Goal: Book appointment/travel/reservation

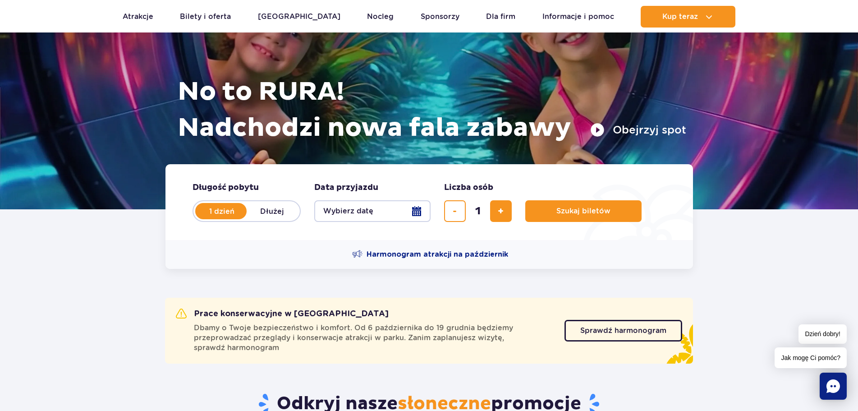
scroll to position [90, 0]
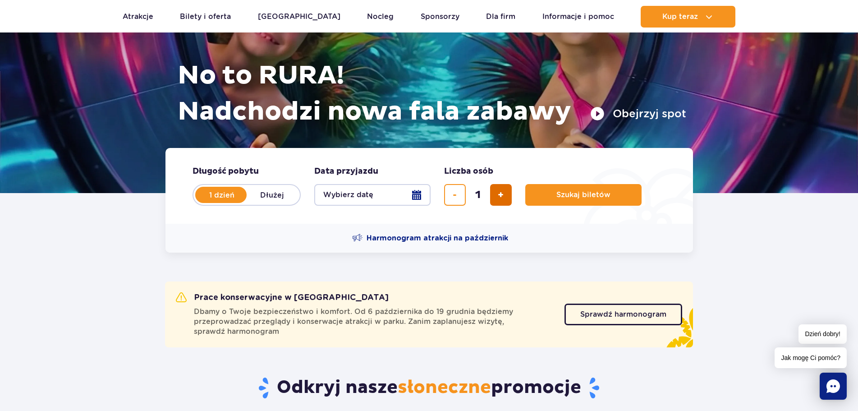
click at [502, 195] on span "dodaj bilet" at bounding box center [501, 195] width 6 height 0
type input "4"
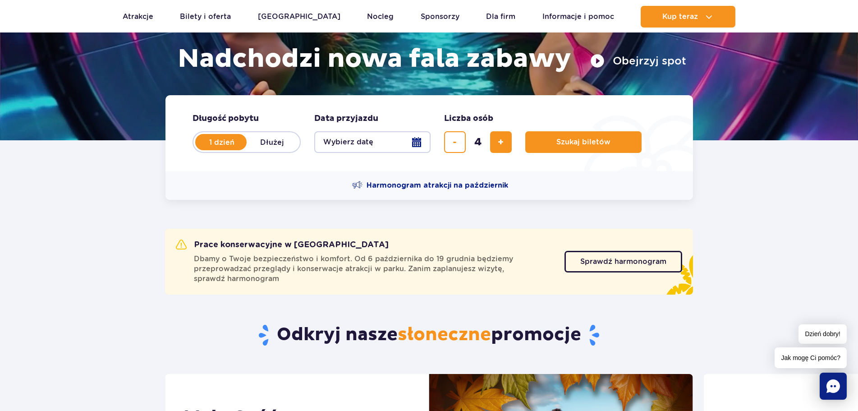
scroll to position [0, 0]
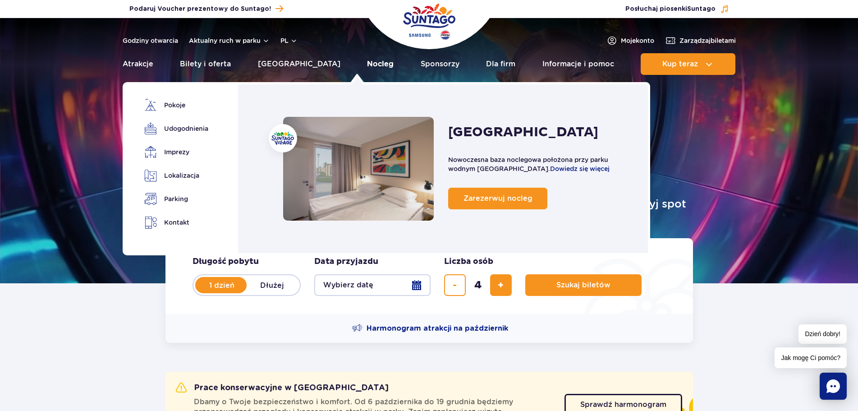
click at [367, 60] on link "Nocleg" at bounding box center [380, 64] width 27 height 22
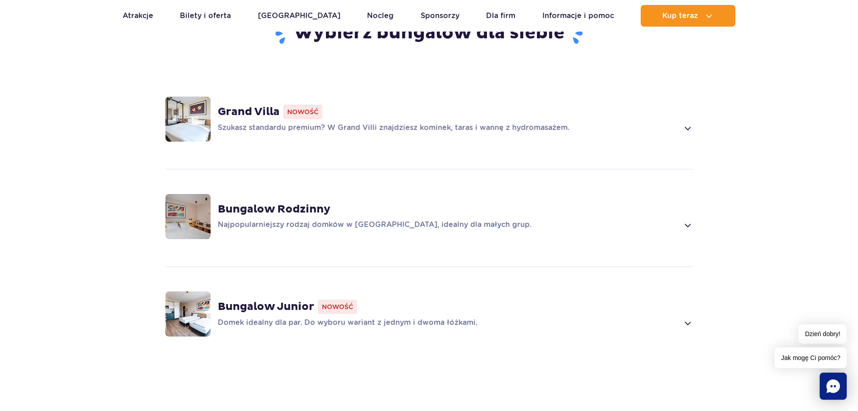
scroll to position [677, 0]
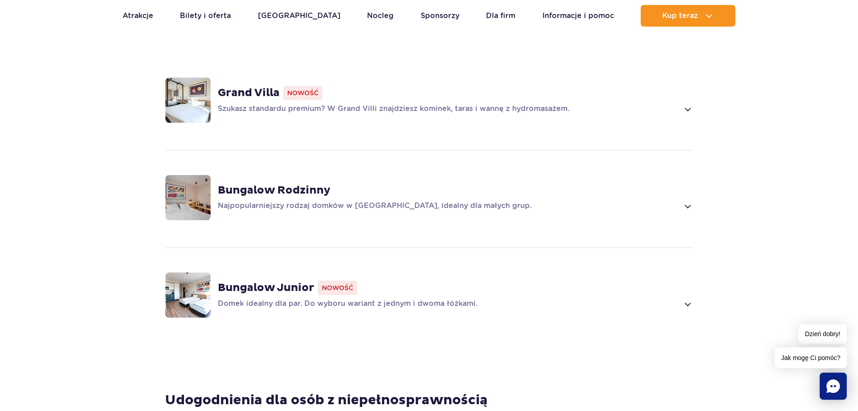
click at [324, 201] on p "Najpopularniejszy rodzaj domków w Suntago Village, idealny dla małych grup." at bounding box center [448, 206] width 461 height 11
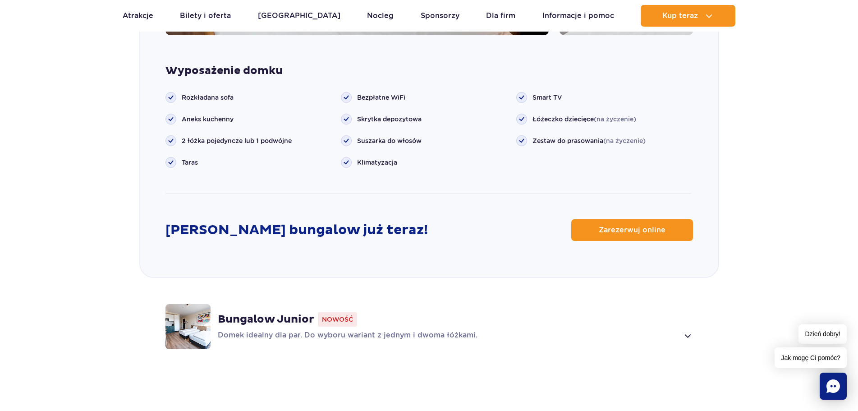
scroll to position [1132, 0]
click at [598, 222] on link "Zarezerwuj online" at bounding box center [633, 230] width 122 height 22
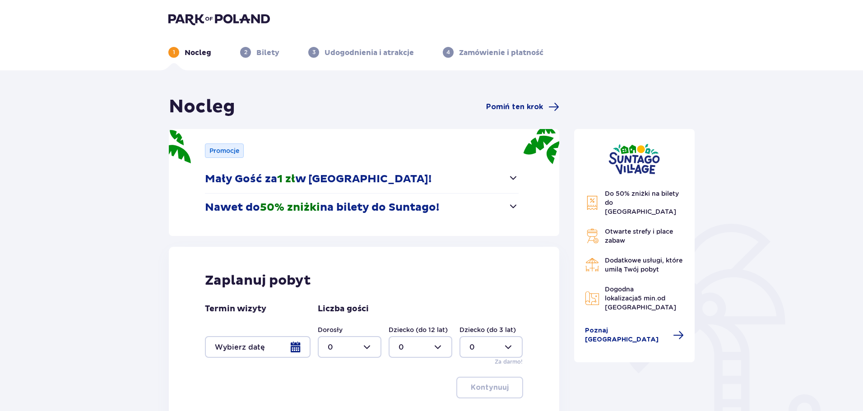
click at [361, 347] on div at bounding box center [350, 347] width 64 height 22
click at [337, 294] on div "2" at bounding box center [350, 297] width 44 height 10
type input "2"
click at [420, 342] on div at bounding box center [420, 347] width 64 height 22
click at [410, 297] on div "2" at bounding box center [420, 297] width 44 height 10
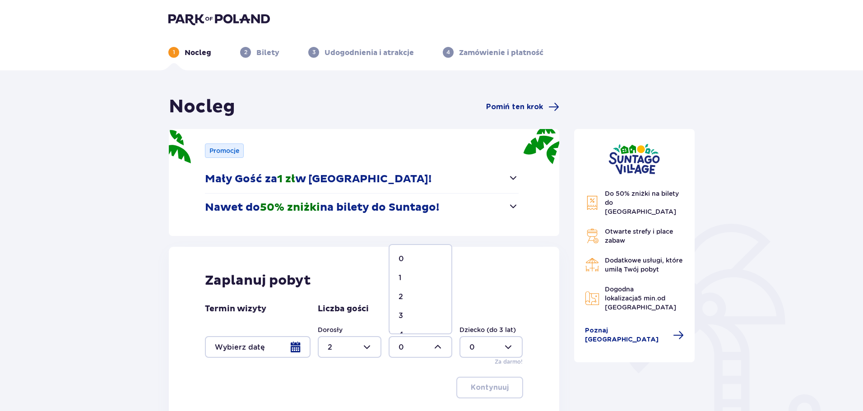
type input "2"
click at [296, 352] on div at bounding box center [258, 347] width 106 height 22
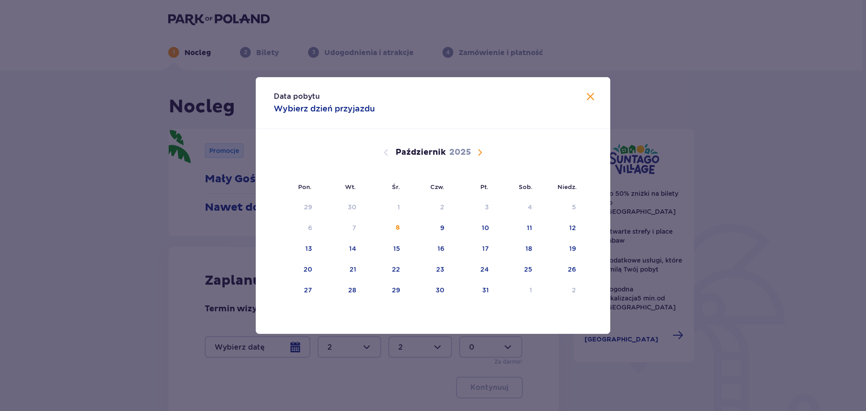
click at [484, 148] on span "Następny miesiąc" at bounding box center [480, 152] width 11 height 11
click at [566, 226] on div "9" at bounding box center [560, 228] width 45 height 20
click at [350, 254] on div "11" at bounding box center [340, 249] width 44 height 20
type input "09.11.25 - 11.11.25"
type input "0"
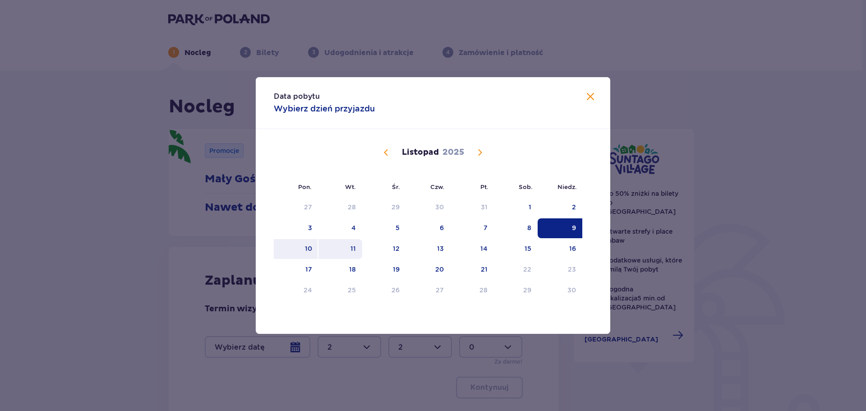
type input "0"
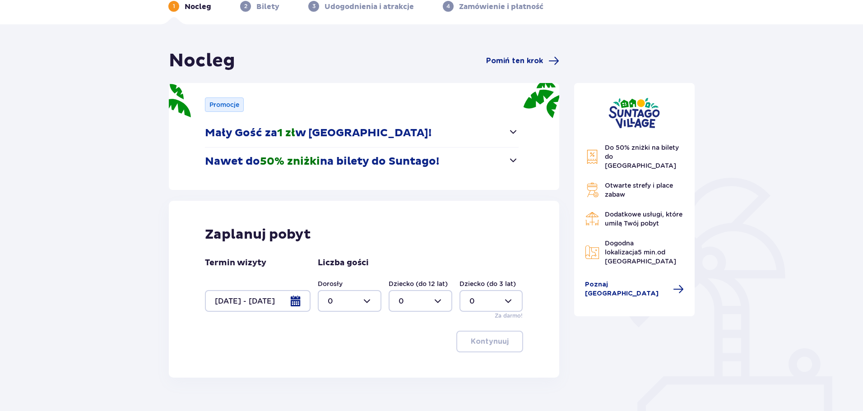
scroll to position [90, 0]
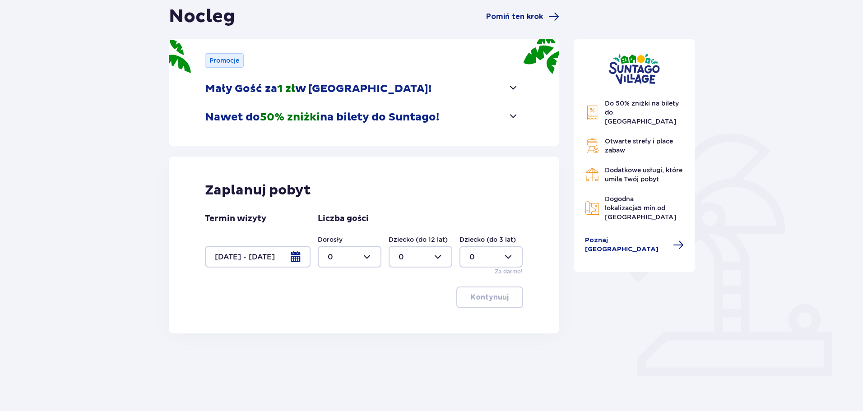
click at [361, 297] on div "Kontynuuj" at bounding box center [364, 297] width 318 height 22
click at [372, 254] on div at bounding box center [350, 257] width 64 height 22
click at [346, 319] on div "2" at bounding box center [350, 322] width 44 height 10
type input "2"
click at [419, 257] on div at bounding box center [420, 257] width 64 height 22
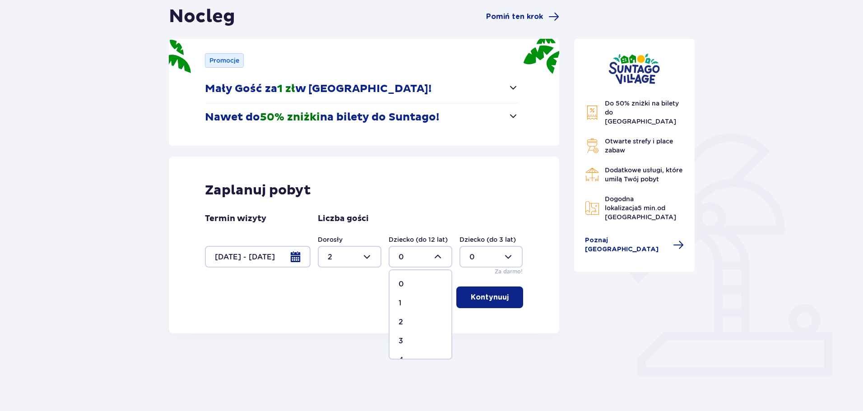
click at [403, 319] on div "2" at bounding box center [420, 322] width 44 height 10
type input "2"
click at [485, 298] on p "Kontynuuj" at bounding box center [490, 297] width 38 height 10
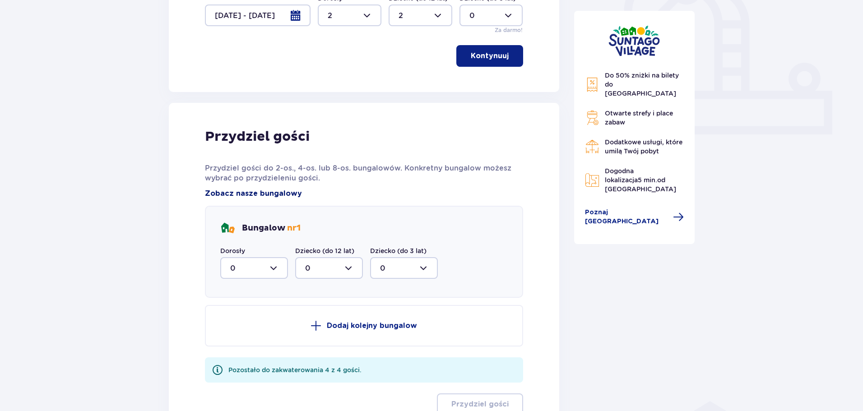
scroll to position [415, 0]
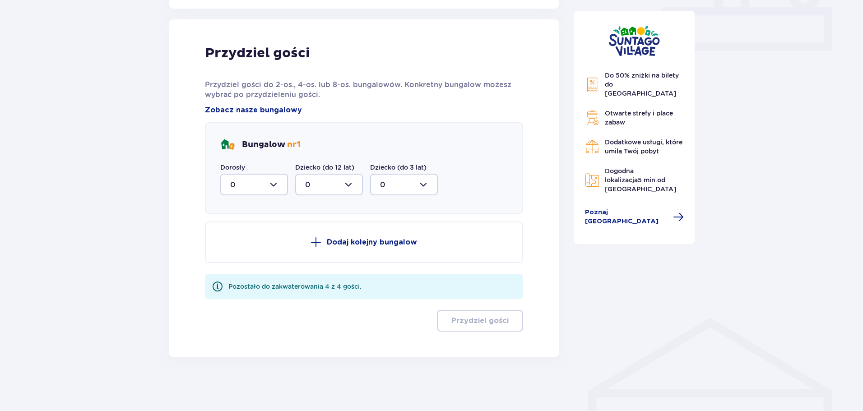
click at [272, 184] on div at bounding box center [254, 185] width 68 height 22
click at [258, 246] on div "2" at bounding box center [254, 250] width 48 height 10
type input "2"
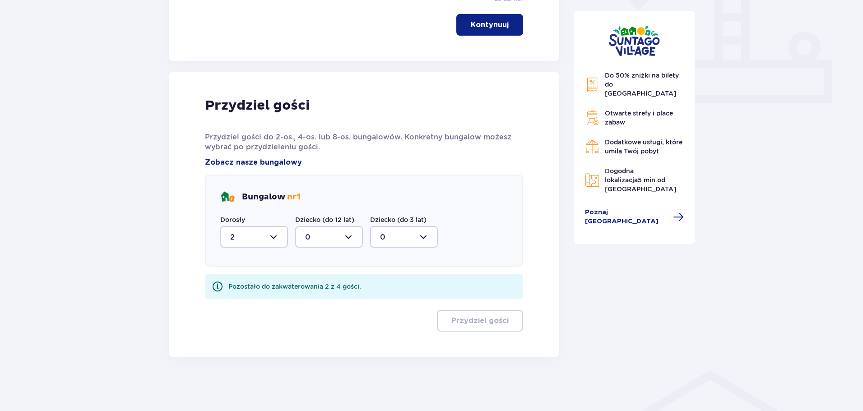
click at [340, 233] on div at bounding box center [329, 237] width 68 height 22
click at [333, 302] on div "2" at bounding box center [329, 302] width 48 height 10
type input "2"
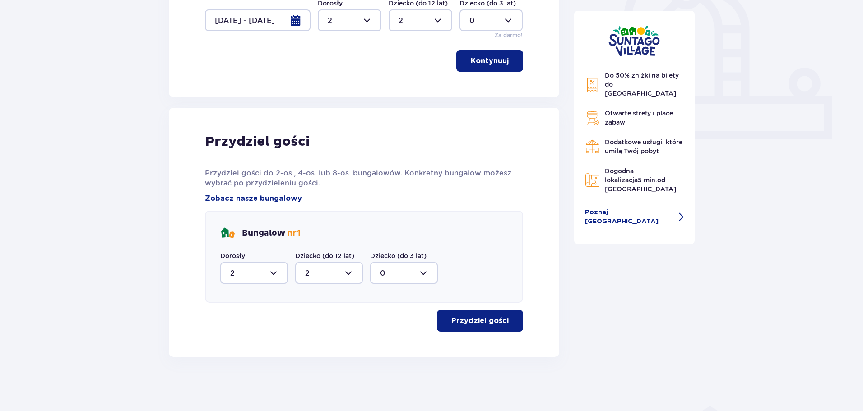
click at [472, 311] on button "Przydziel gości" at bounding box center [480, 321] width 86 height 22
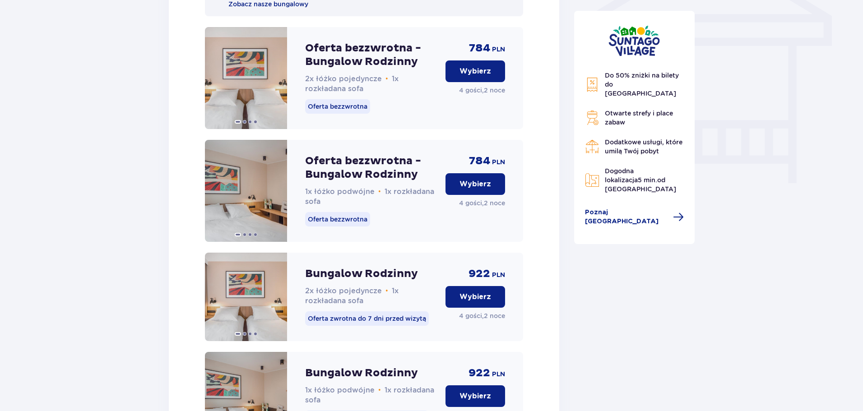
scroll to position [767, 0]
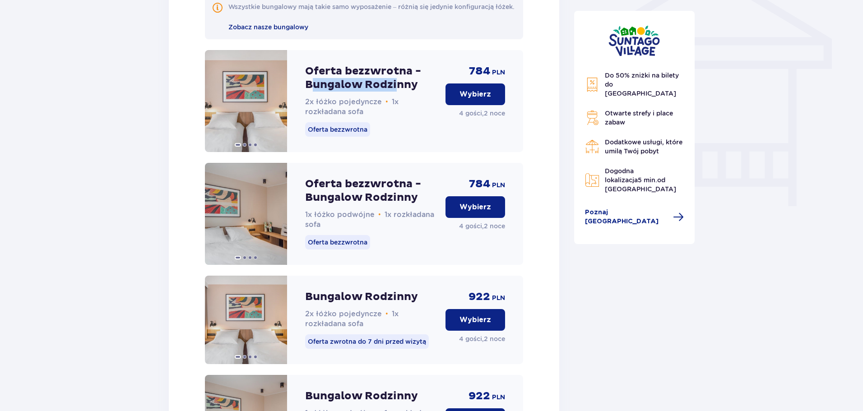
drag, startPoint x: 397, startPoint y: 90, endPoint x: 315, endPoint y: 92, distance: 81.7
click at [315, 92] on p "Oferta bezzwrotna - Bungalow Rodzinny" at bounding box center [371, 78] width 133 height 27
click at [351, 92] on p "Oferta bezzwrotna - Bungalow Rodzinny" at bounding box center [371, 78] width 133 height 27
click at [364, 230] on p "1x łóżko podwójne • 1x rozkładana sofa" at bounding box center [371, 220] width 133 height 20
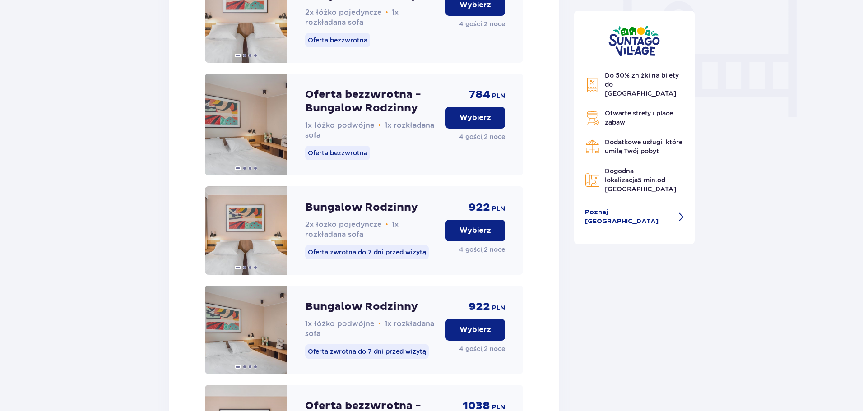
scroll to position [857, 0]
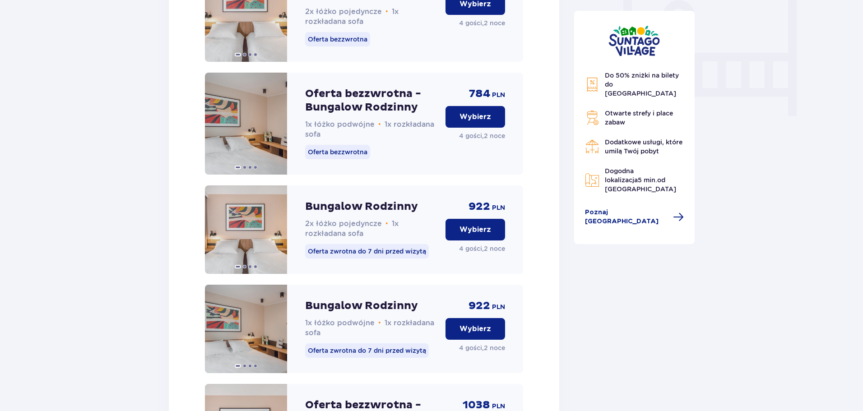
click at [480, 122] on p "Wybierz" at bounding box center [475, 117] width 32 height 10
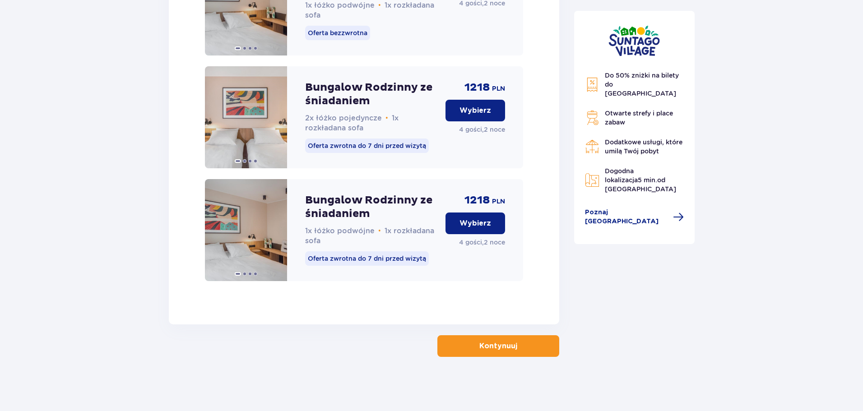
scroll to position [1436, 0]
click at [531, 349] on button "Kontynuuj" at bounding box center [498, 346] width 122 height 22
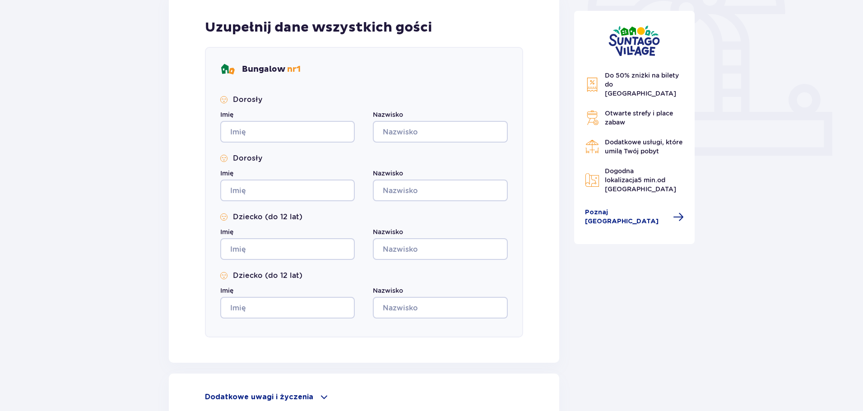
scroll to position [406, 0]
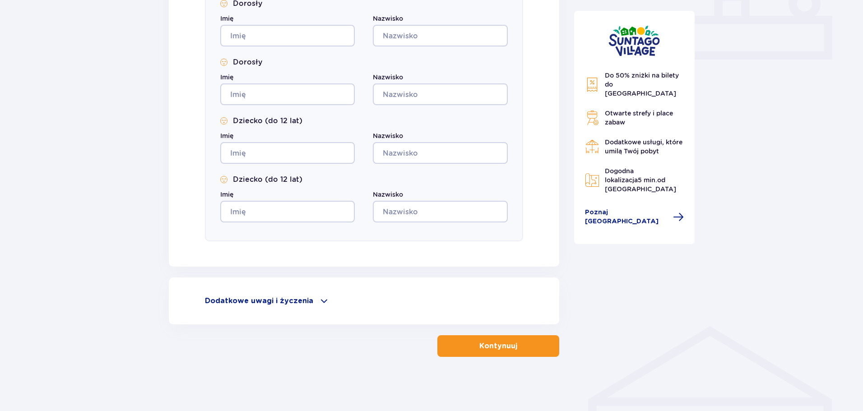
click at [268, 298] on p "Dodatkowe uwagi i życzenia" at bounding box center [259, 301] width 108 height 10
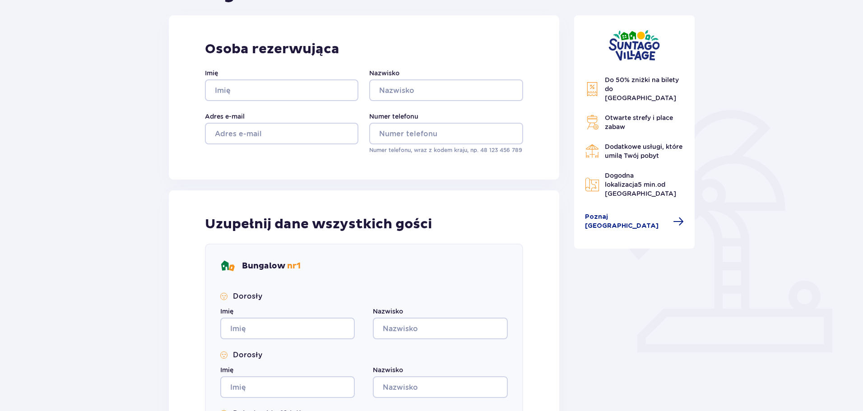
scroll to position [104, 0]
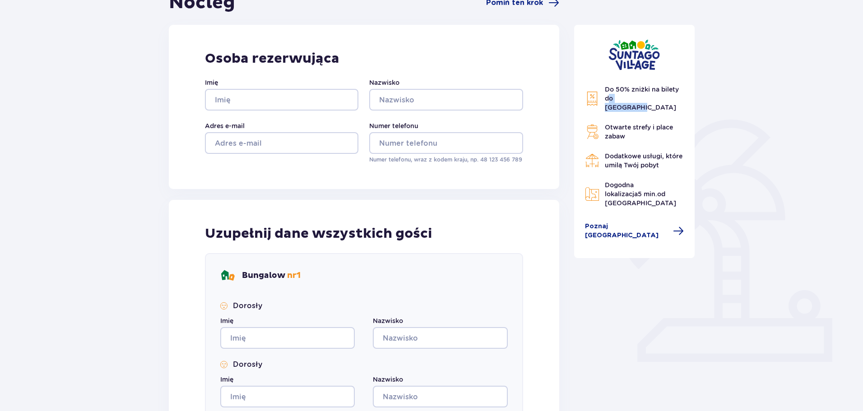
drag, startPoint x: 649, startPoint y: 99, endPoint x: 605, endPoint y: 99, distance: 43.8
click at [606, 99] on span "Do 50% zniżki na bilety do parku Suntago" at bounding box center [641, 98] width 74 height 25
click at [609, 92] on span "Do 50% zniżki na bilety do parku Suntago" at bounding box center [641, 98] width 74 height 25
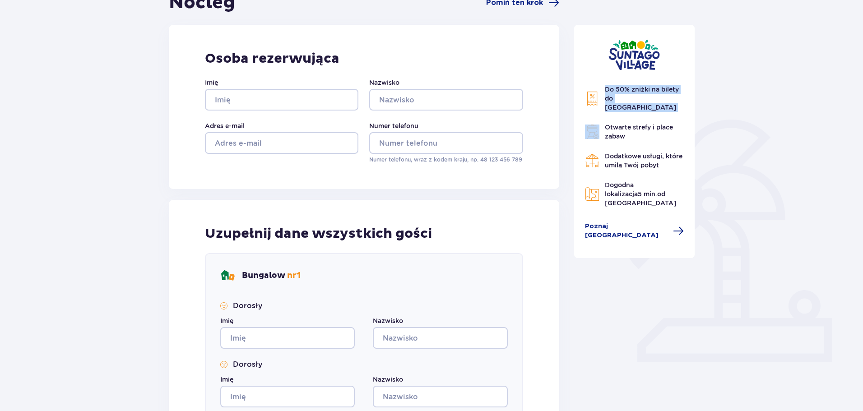
click at [639, 94] on p "Do 50% zniżki na bilety do parku Suntago" at bounding box center [643, 98] width 79 height 27
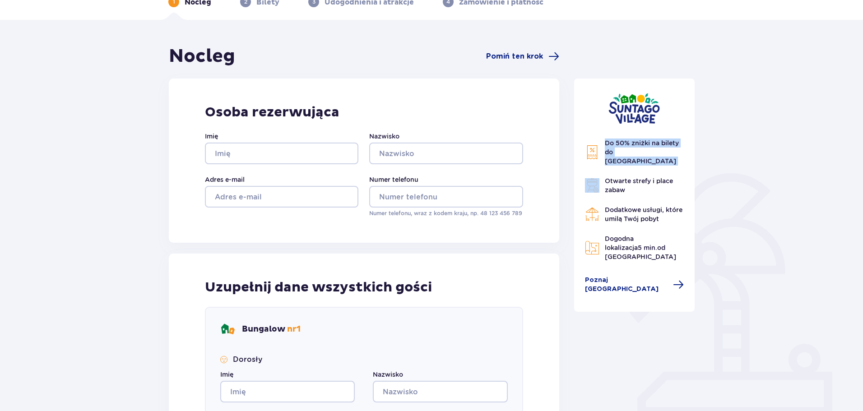
scroll to position [0, 0]
